Goal: Information Seeking & Learning: Learn about a topic

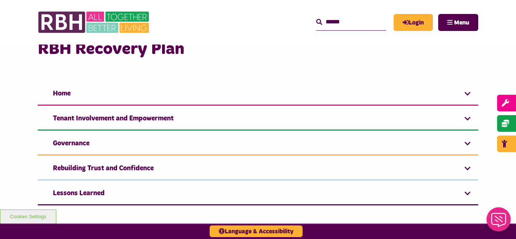
scroll to position [563, 0]
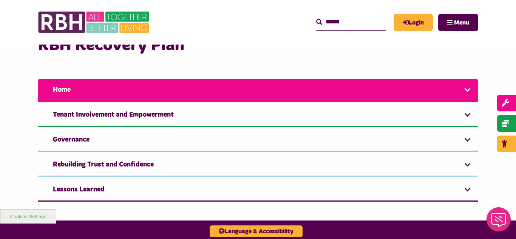
click at [271, 89] on link "Home" at bounding box center [258, 90] width 440 height 23
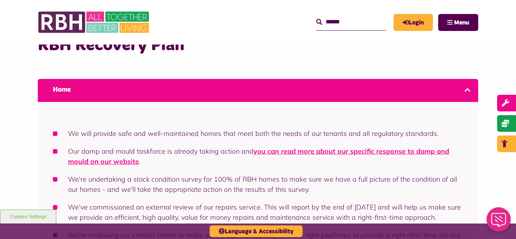
click at [1, 129] on div "RBH Recovery Plan Home We will provide safe and well-maintained homes that meet…" at bounding box center [258, 211] width 516 height 360
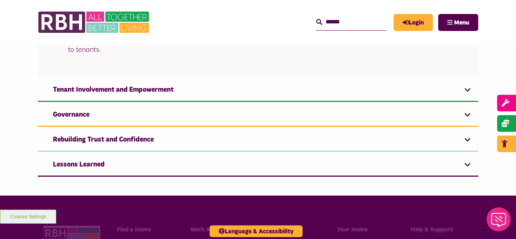
scroll to position [759, 0]
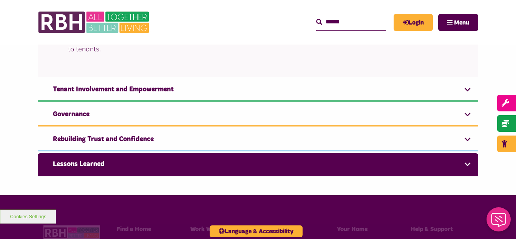
click at [79, 168] on link "Lessons Learned" at bounding box center [258, 164] width 440 height 23
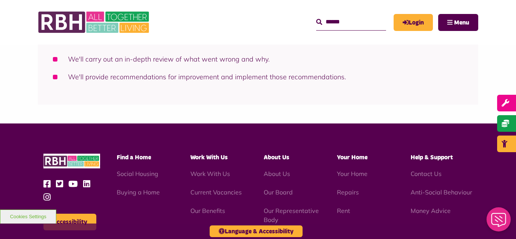
scroll to position [741, 0]
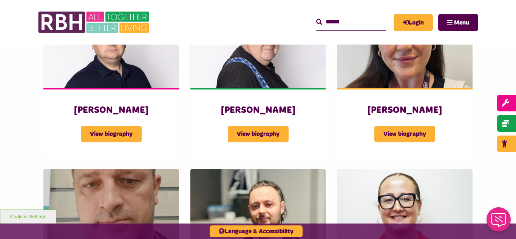
scroll to position [1349, 0]
